Goal: Information Seeking & Learning: Learn about a topic

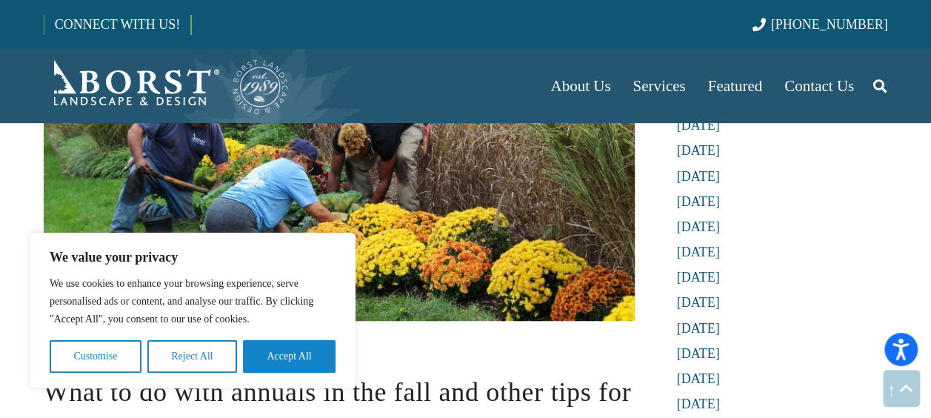
scroll to position [592, 0]
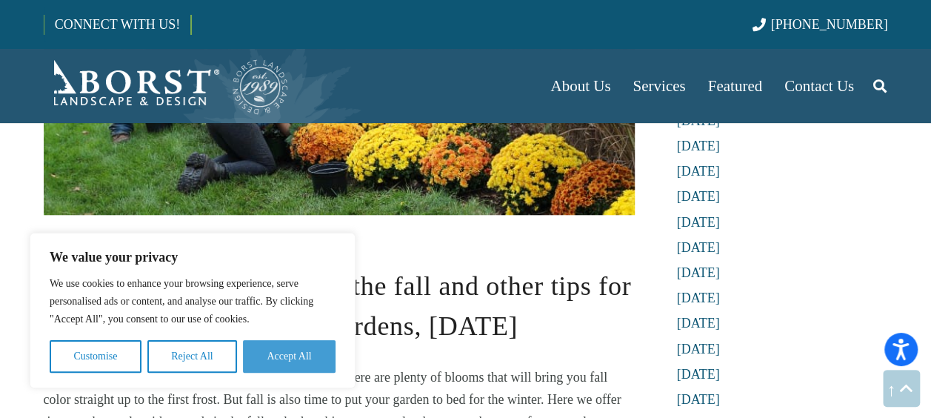
click at [304, 353] on button "Accept All" at bounding box center [289, 356] width 93 height 33
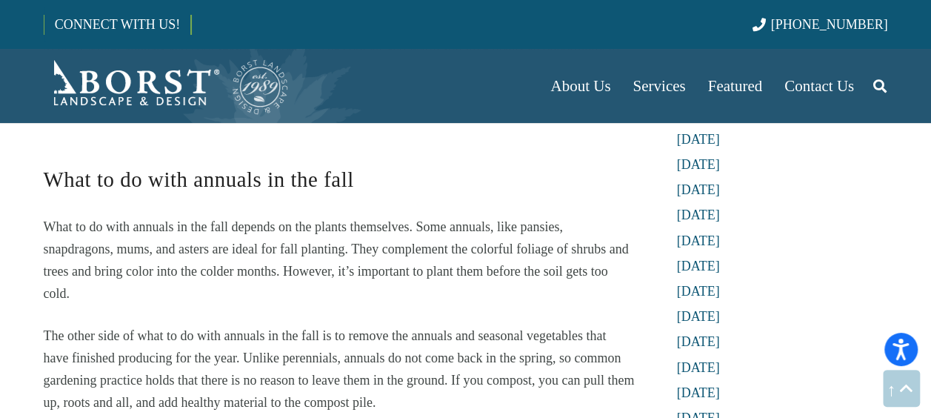
scroll to position [1407, 0]
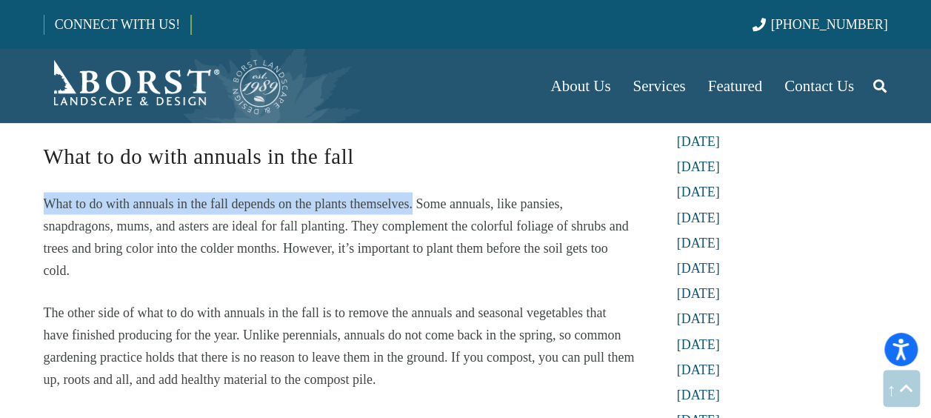
drag, startPoint x: 138, startPoint y: 204, endPoint x: 413, endPoint y: 204, distance: 274.7
click at [413, 204] on span "What to do with annuals in the fall depends on the plants themselves. Some annu…" at bounding box center [336, 236] width 585 height 81
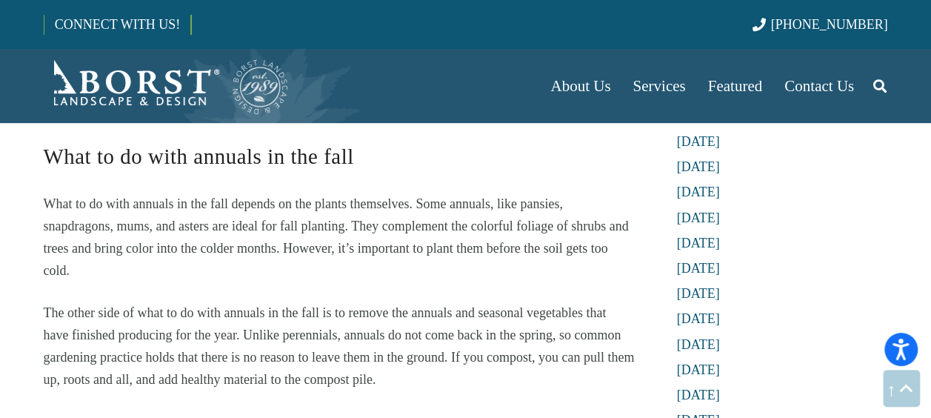
click at [151, 229] on span "What to do with annuals in the fall depends on the plants themselves. Some annu…" at bounding box center [336, 236] width 585 height 81
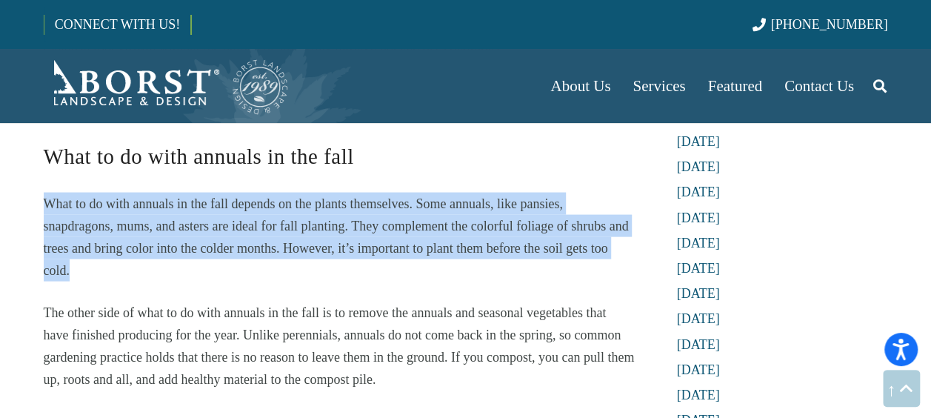
click at [151, 229] on span "What to do with annuals in the fall depends on the plants themselves. Some annu…" at bounding box center [336, 236] width 585 height 81
drag, startPoint x: 151, startPoint y: 229, endPoint x: 153, endPoint y: 260, distance: 31.2
click at [153, 260] on p "What to do with annuals in the fall depends on the plants themselves. Some annu…" at bounding box center [339, 236] width 591 height 89
click at [150, 263] on p "What to do with annuals in the fall depends on the plants themselves. Some annu…" at bounding box center [339, 236] width 591 height 89
click at [146, 249] on span "What to do with annuals in the fall depends on the plants themselves. Some annu…" at bounding box center [336, 236] width 585 height 81
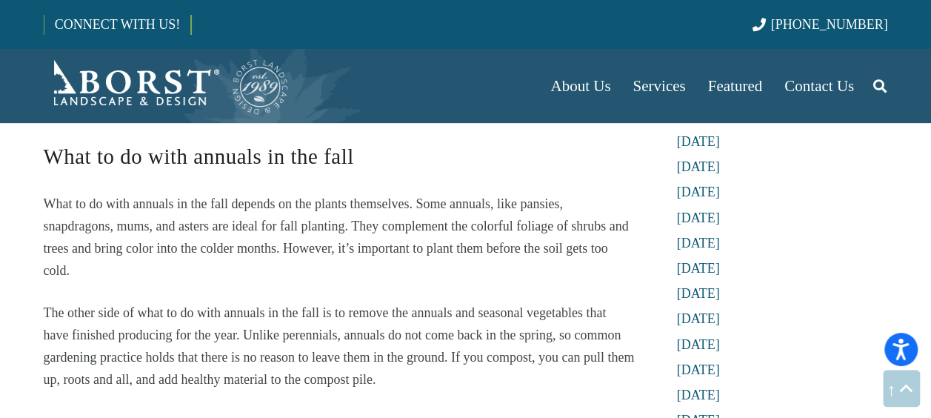
scroll to position [1481, 0]
